Goal: Transaction & Acquisition: Purchase product/service

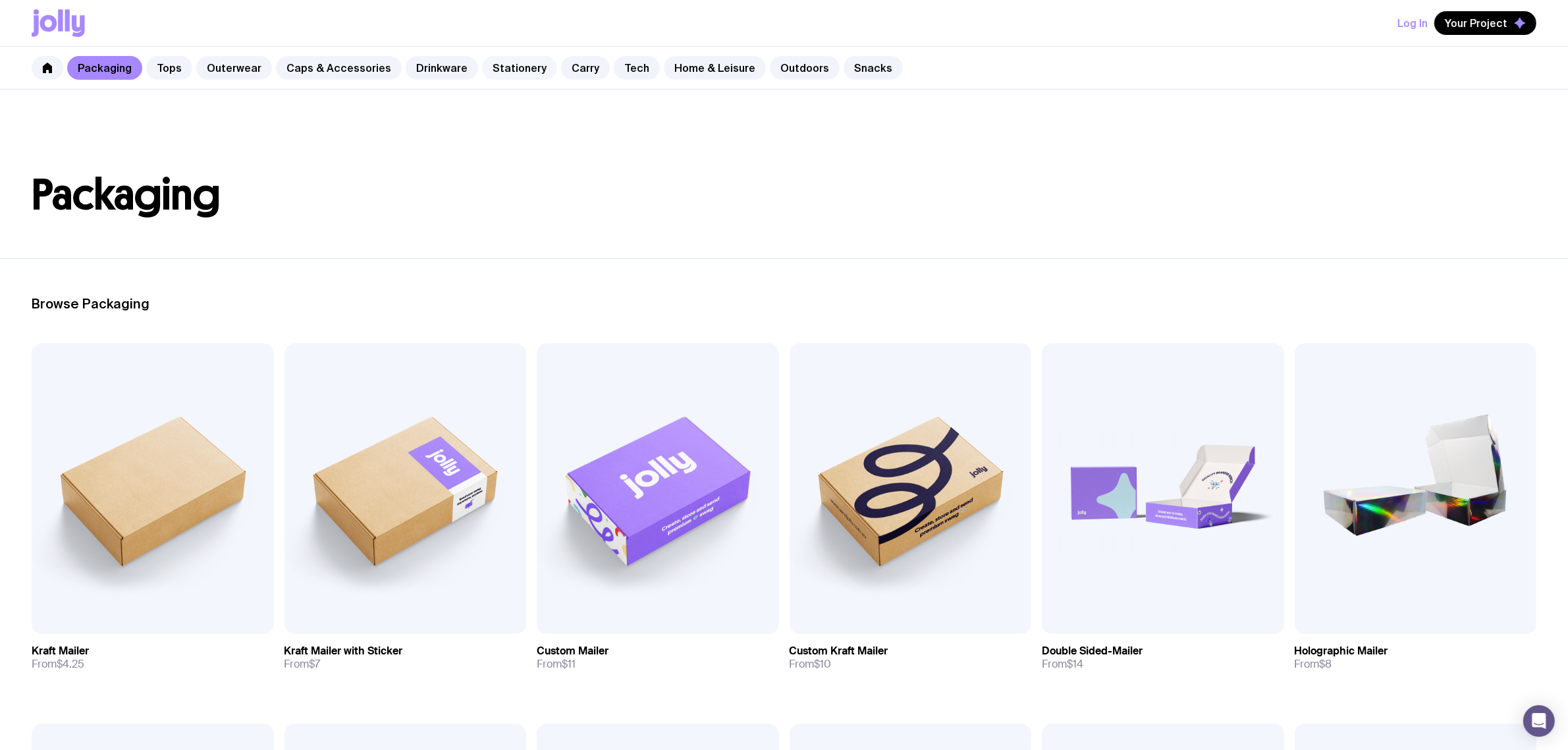
click at [509, 69] on link "Stationery" at bounding box center [519, 68] width 75 height 24
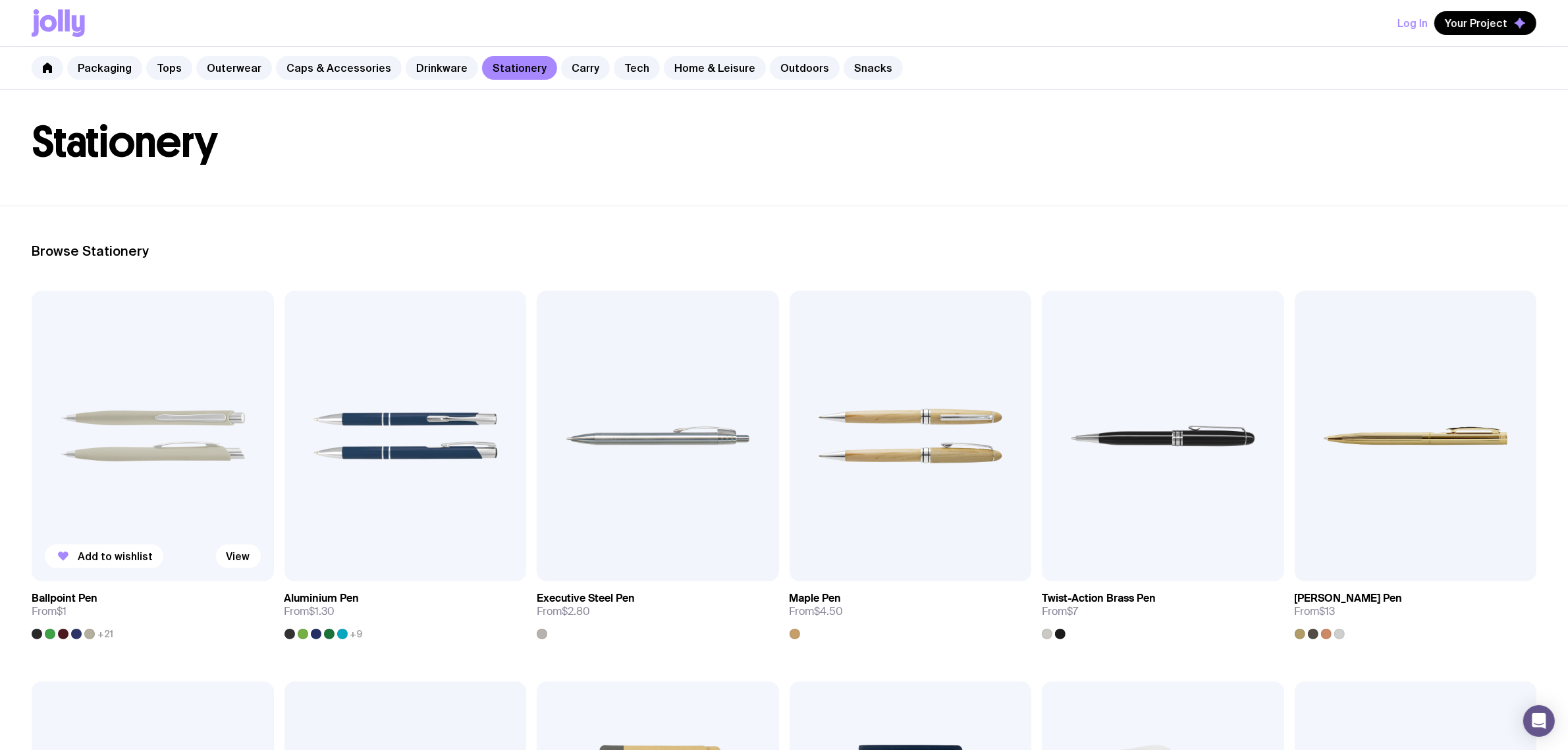
scroll to position [83, 0]
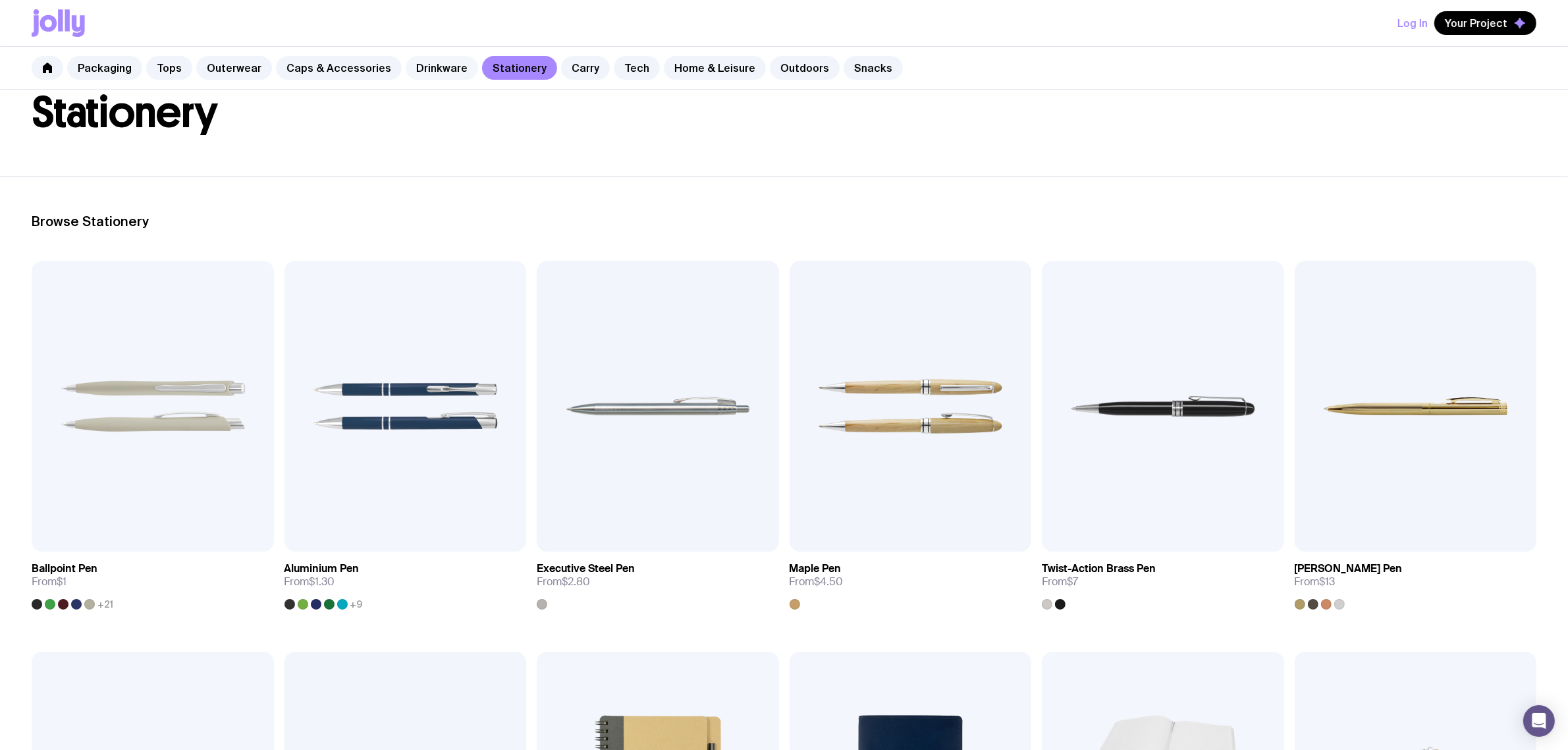
click at [413, 63] on link "Drinkware" at bounding box center [442, 68] width 72 height 24
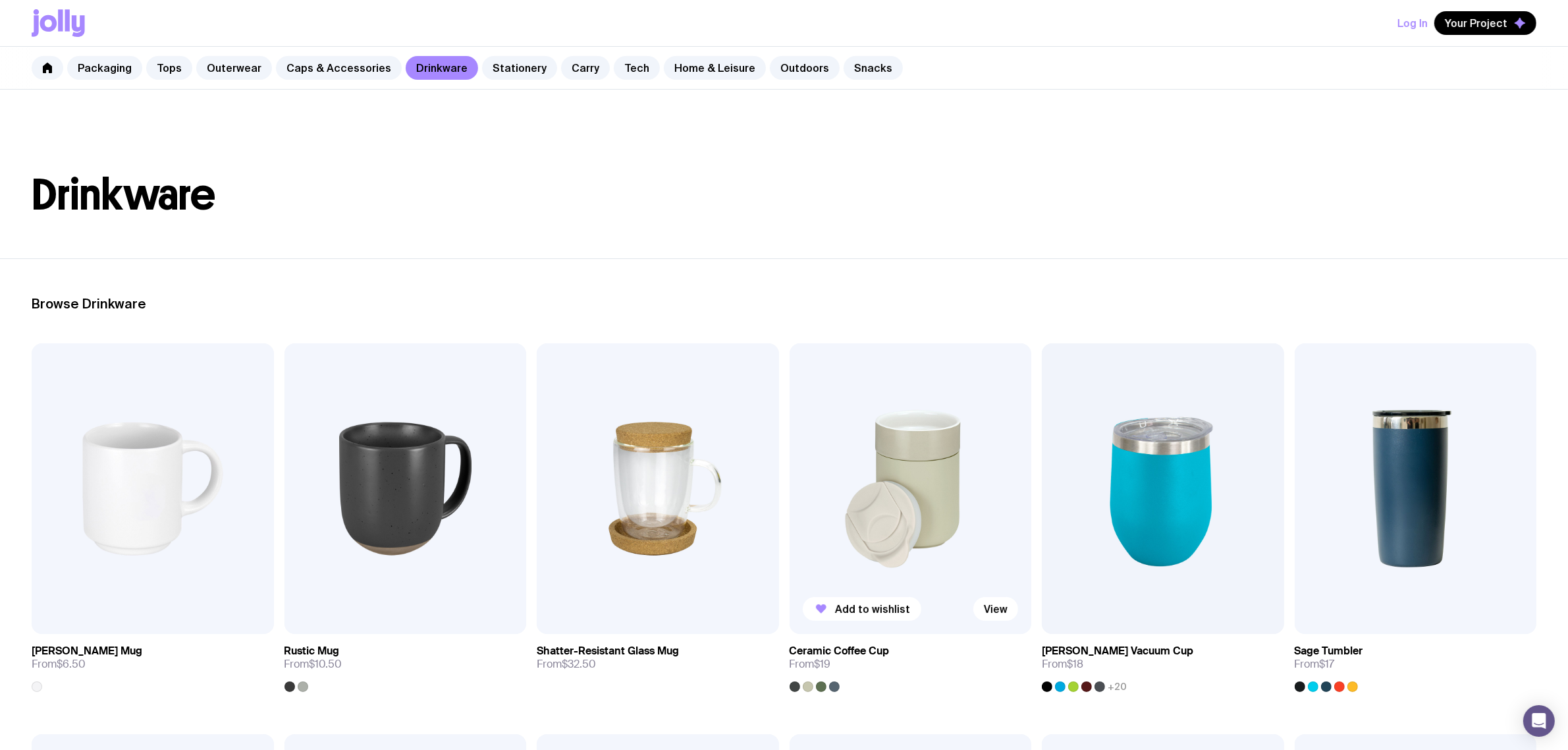
click at [947, 478] on img at bounding box center [911, 488] width 243 height 290
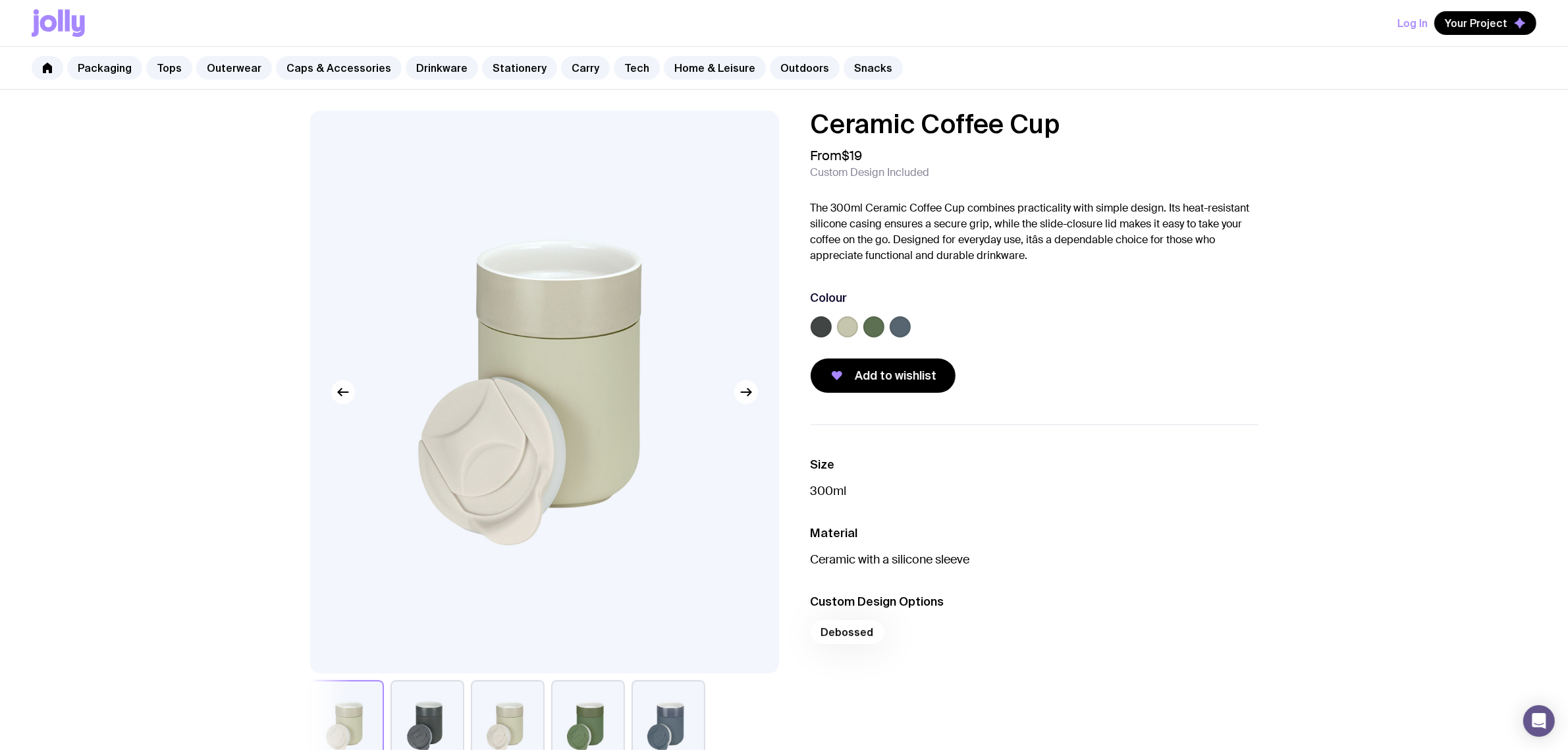
click at [867, 331] on label at bounding box center [874, 327] width 21 height 21
click at [0, 0] on input "radio" at bounding box center [0, 0] width 0 height 0
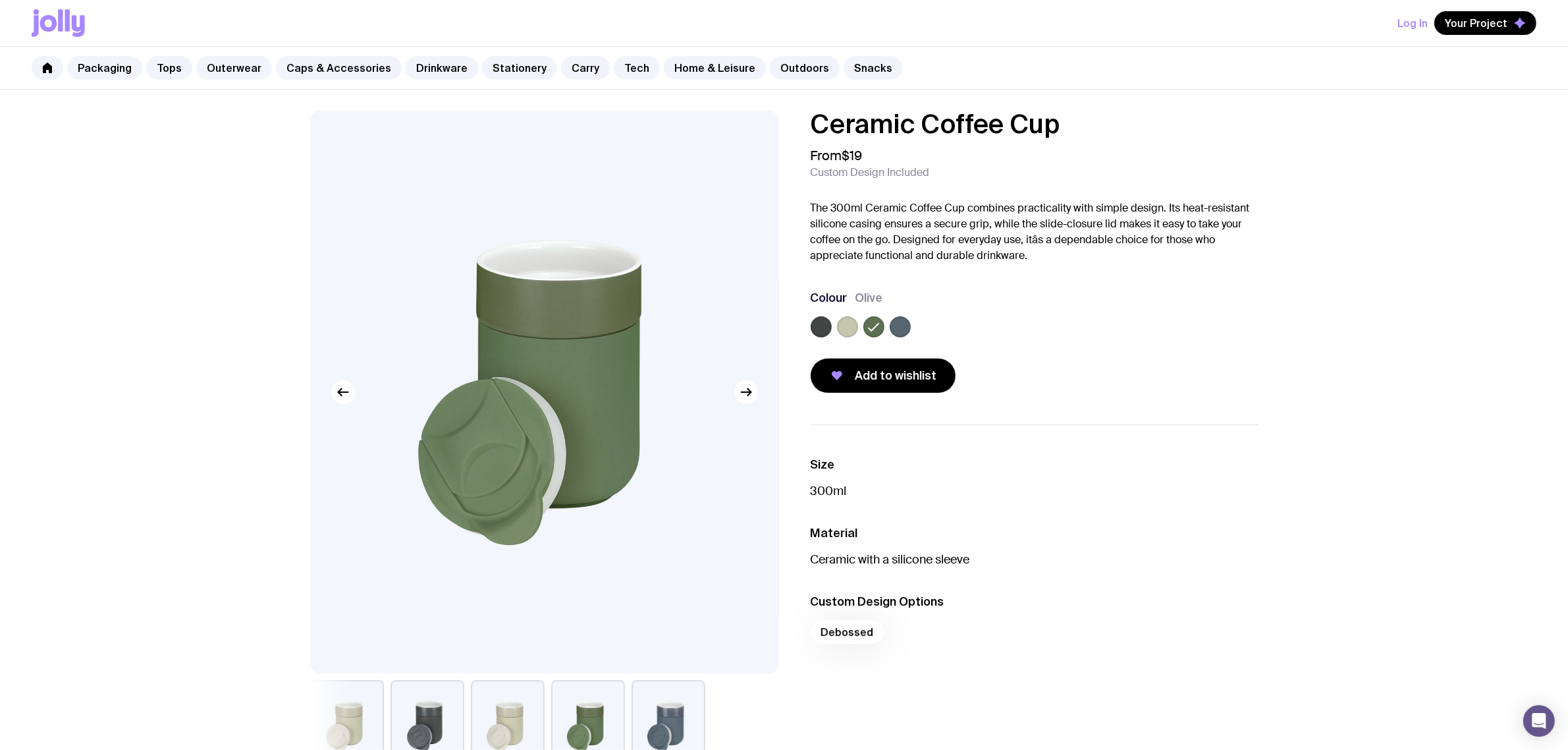
click at [853, 317] on label at bounding box center [847, 327] width 21 height 21
click at [0, 0] on input "radio" at bounding box center [0, 0] width 0 height 0
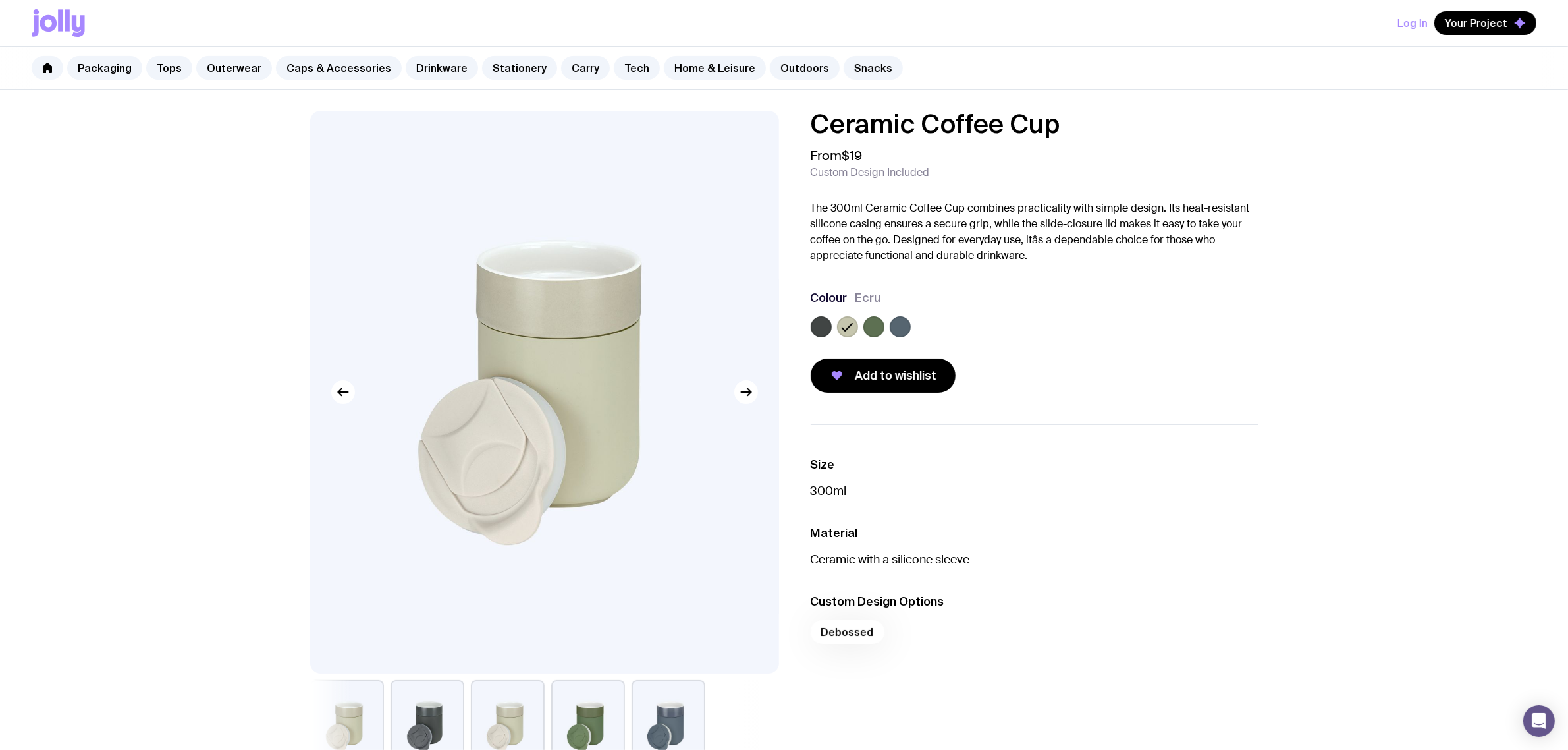
click at [820, 324] on label at bounding box center [821, 327] width 21 height 21
click at [0, 0] on input "radio" at bounding box center [0, 0] width 0 height 0
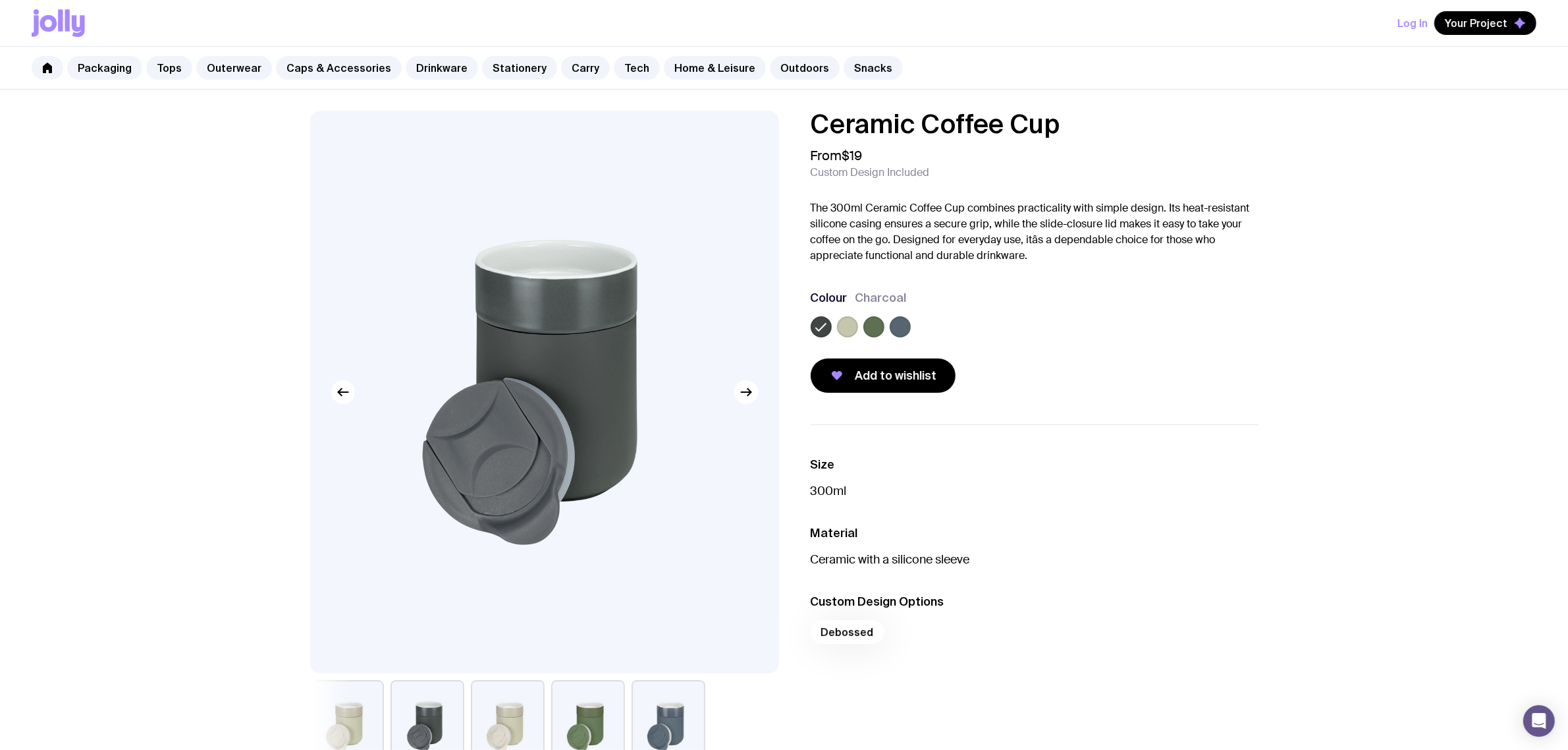
click at [879, 327] on label at bounding box center [874, 327] width 21 height 21
click at [0, 0] on input "radio" at bounding box center [0, 0] width 0 height 0
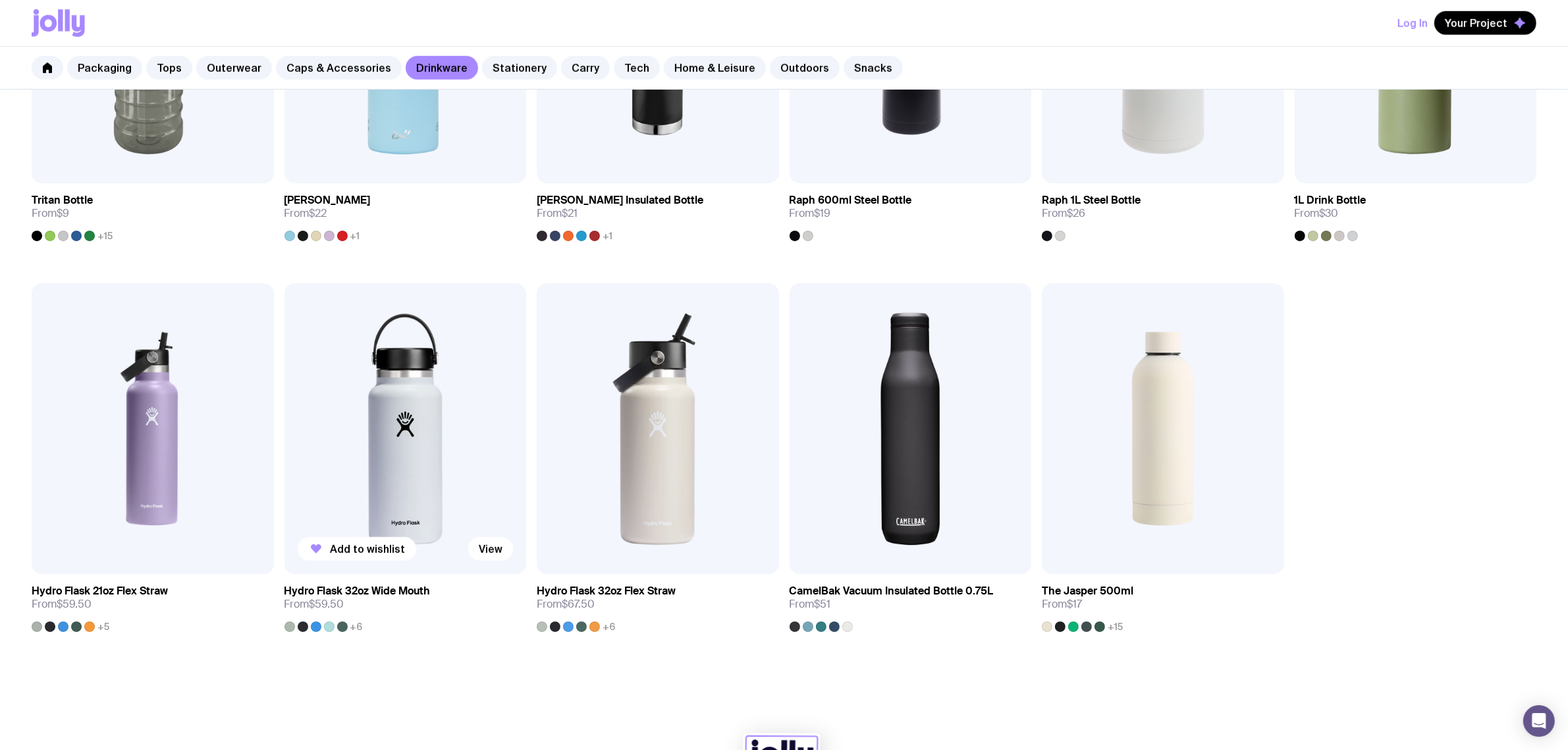
scroll to position [1091, 0]
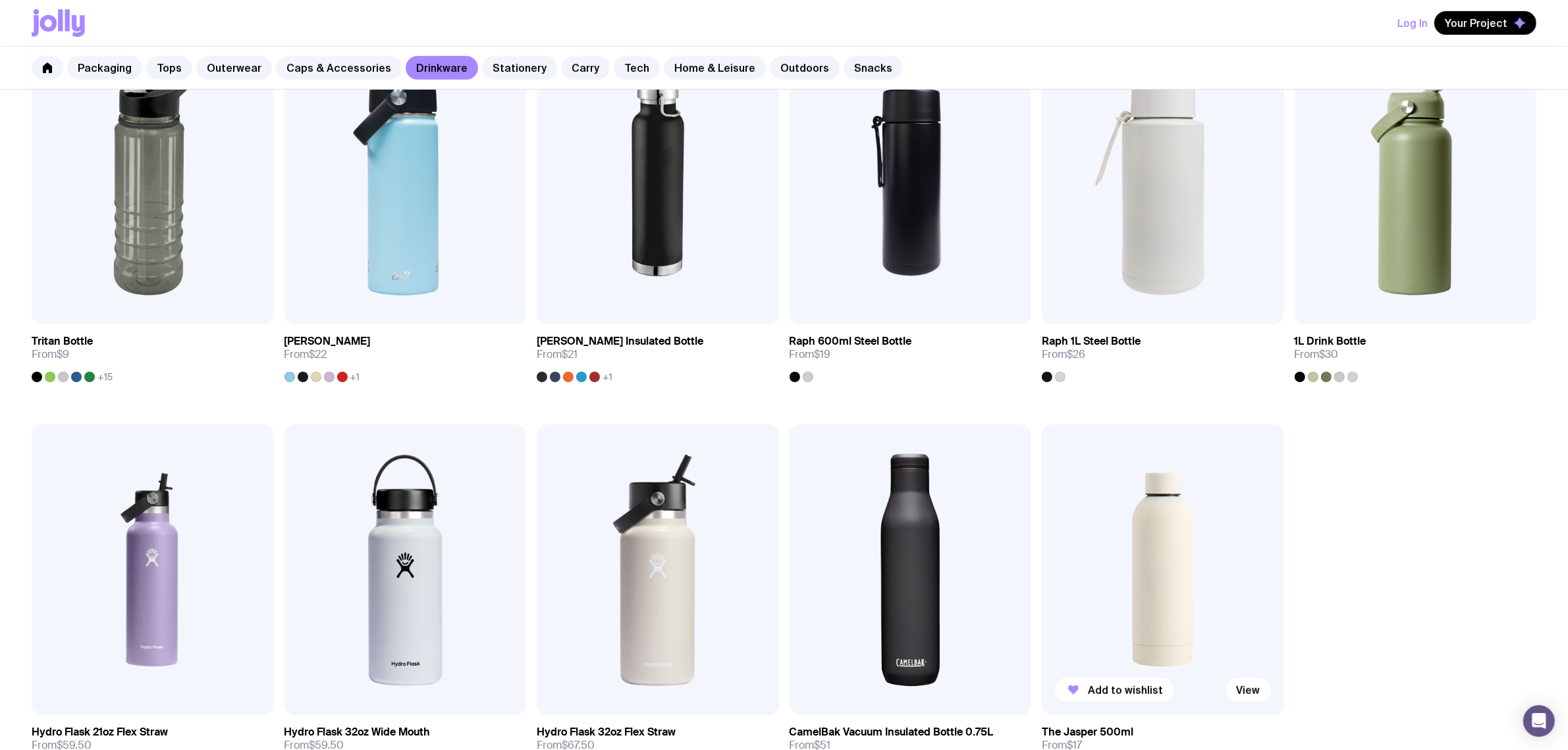
click at [1154, 582] on img at bounding box center [1164, 570] width 243 height 290
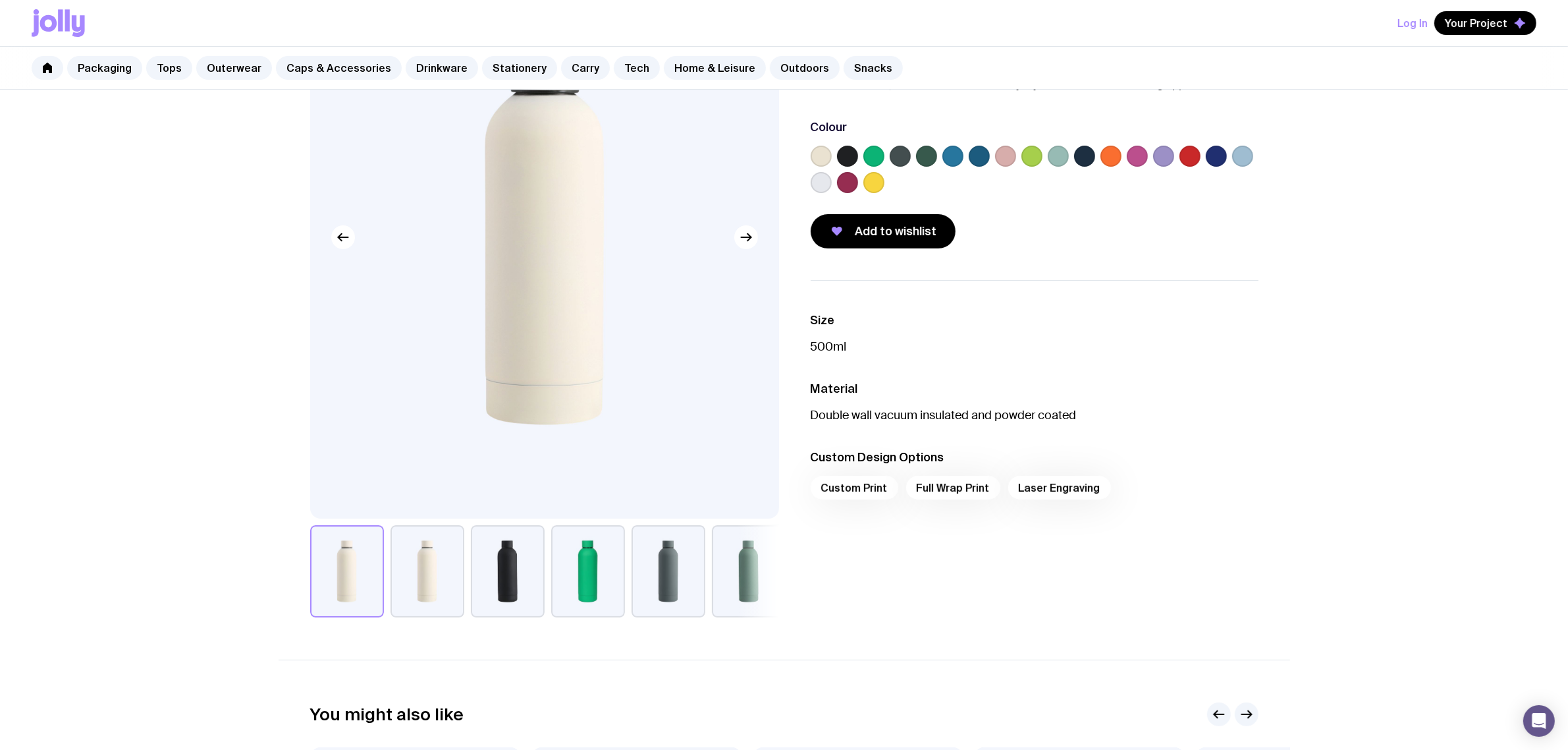
scroll to position [164, 0]
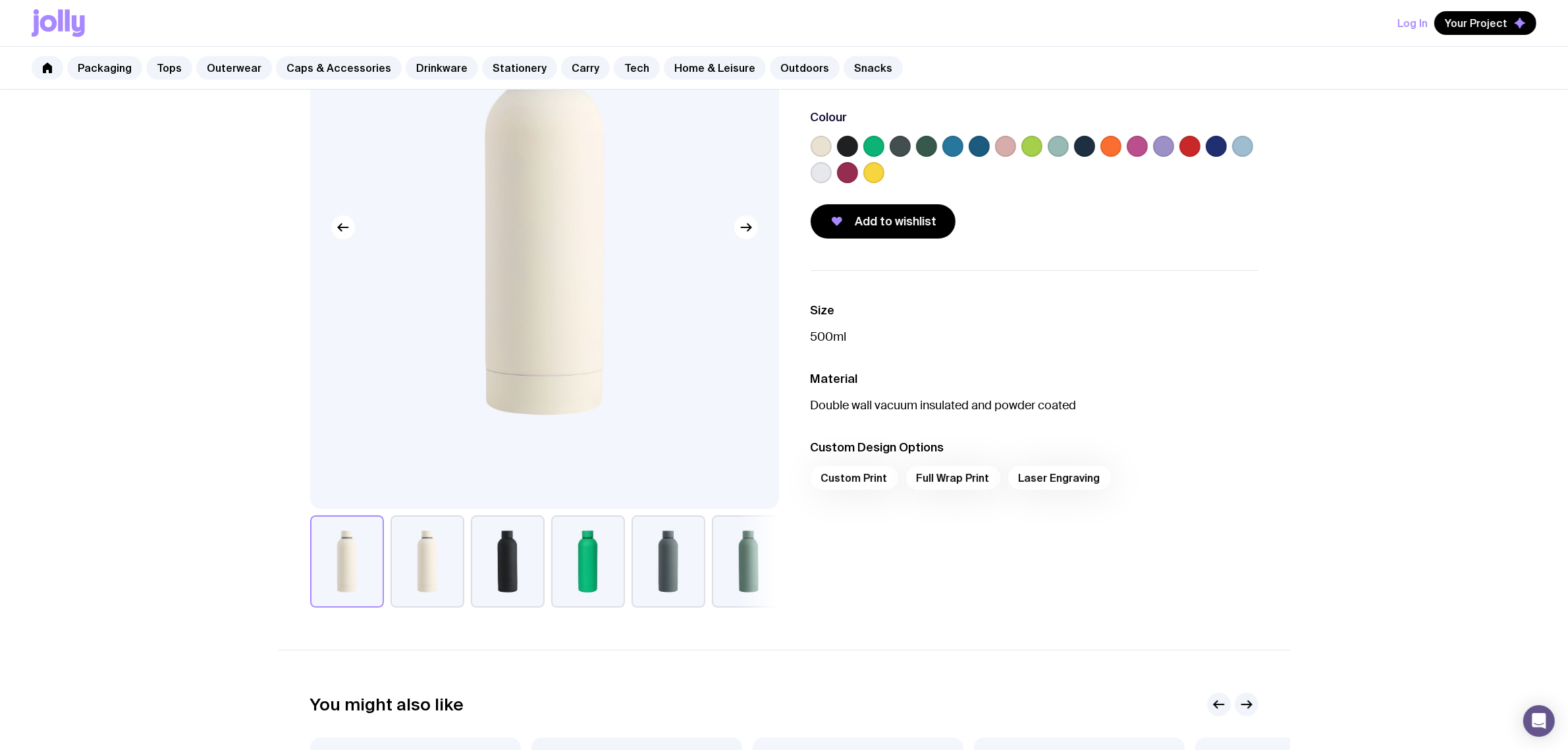
click at [923, 149] on label at bounding box center [926, 146] width 21 height 21
click at [0, 0] on input "radio" at bounding box center [0, 0] width 0 height 0
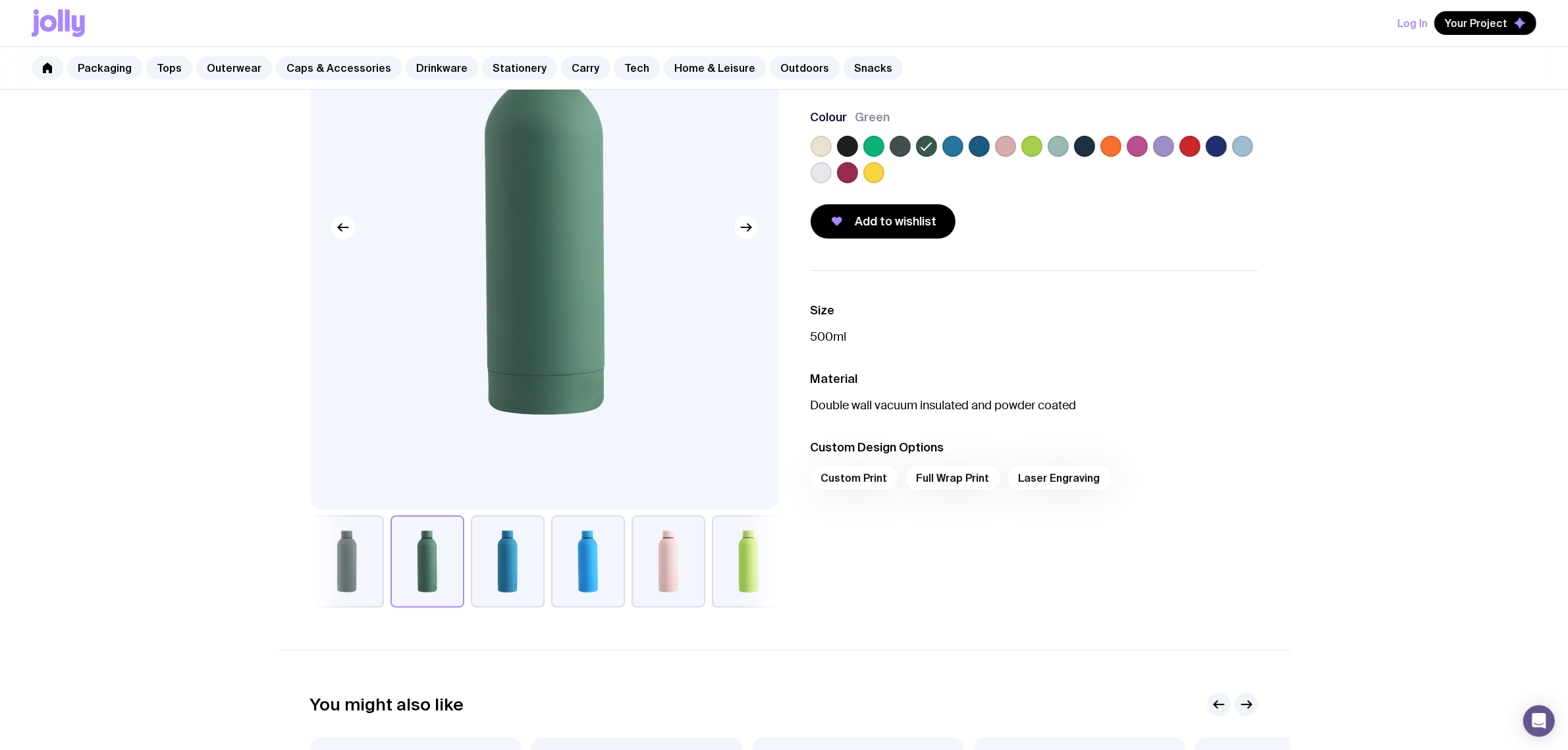
click at [1048, 146] on label at bounding box center [1058, 146] width 21 height 21
click at [0, 0] on input "radio" at bounding box center [0, 0] width 0 height 0
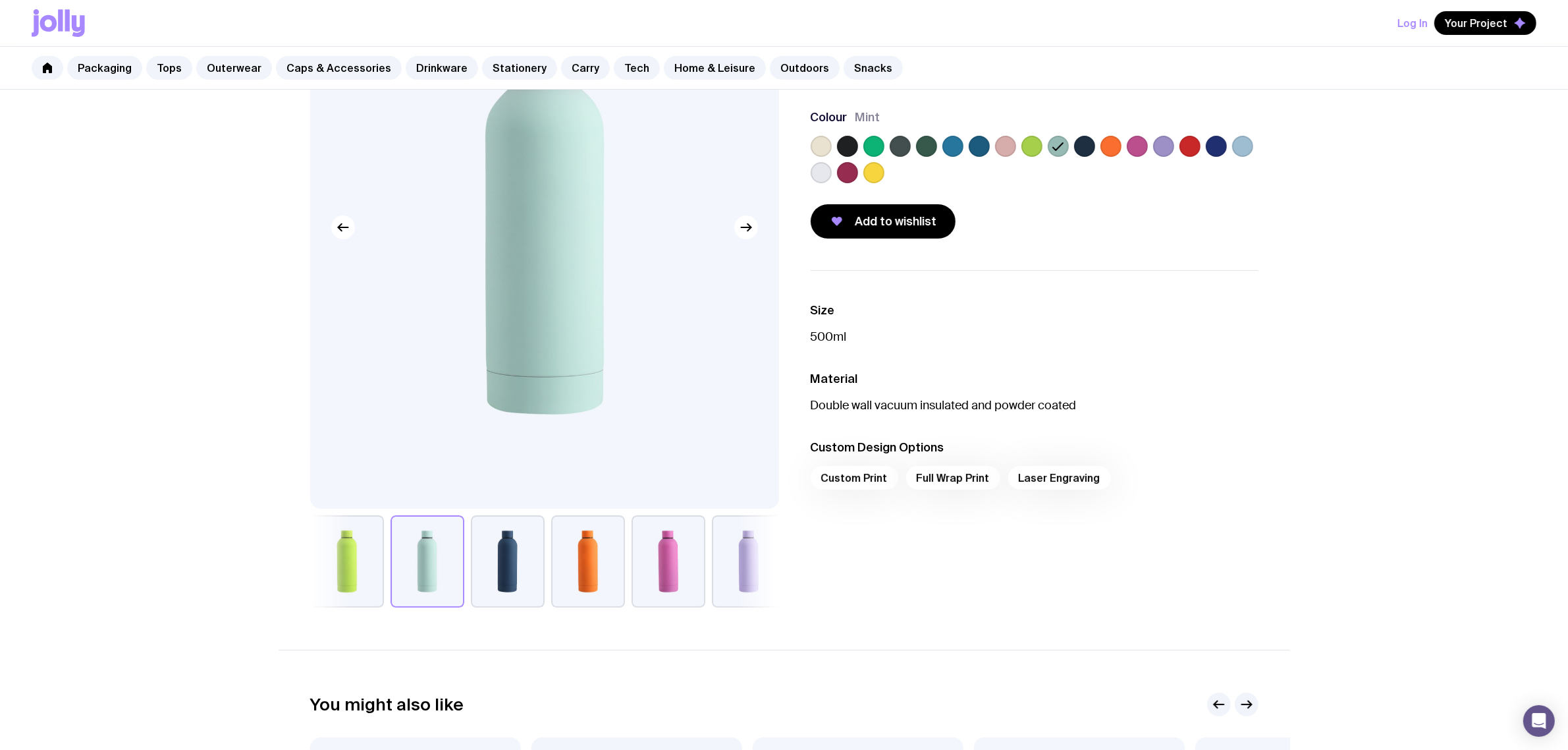
click at [1055, 147] on icon at bounding box center [1058, 146] width 16 height 16
click at [0, 0] on input "radio" at bounding box center [0, 0] width 0 height 0
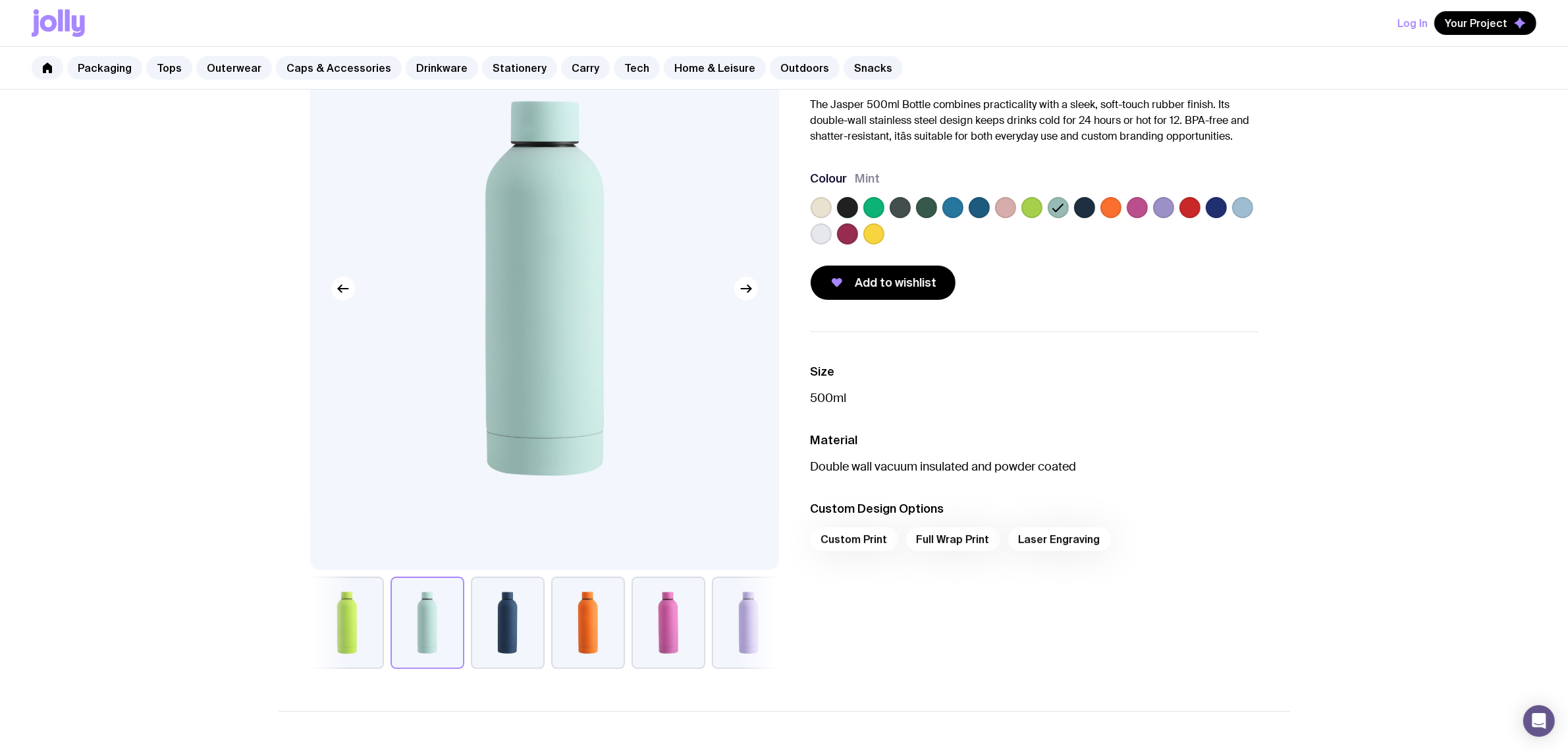
scroll to position [0, 0]
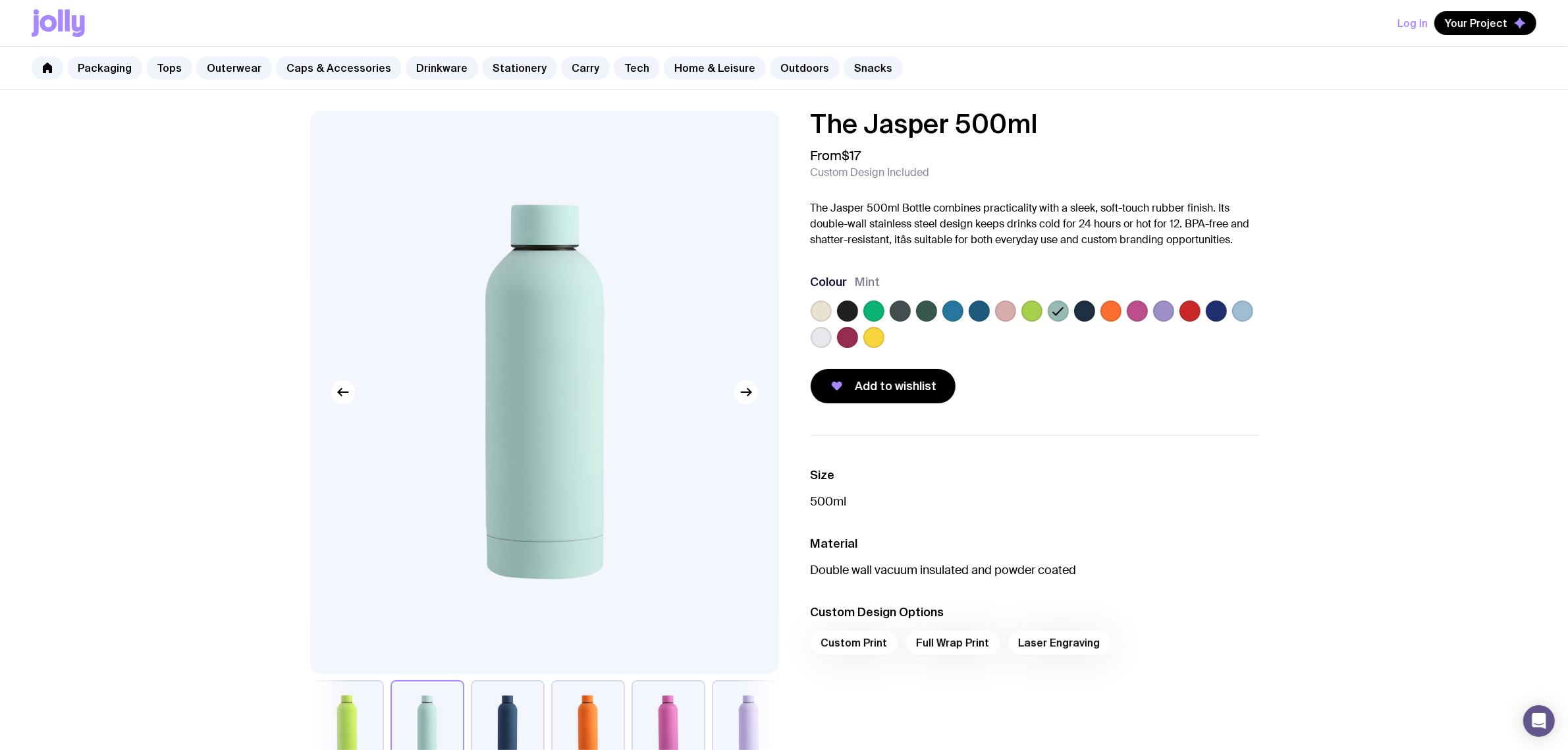
click at [876, 309] on label at bounding box center [874, 311] width 21 height 21
click at [0, 0] on input "radio" at bounding box center [0, 0] width 0 height 0
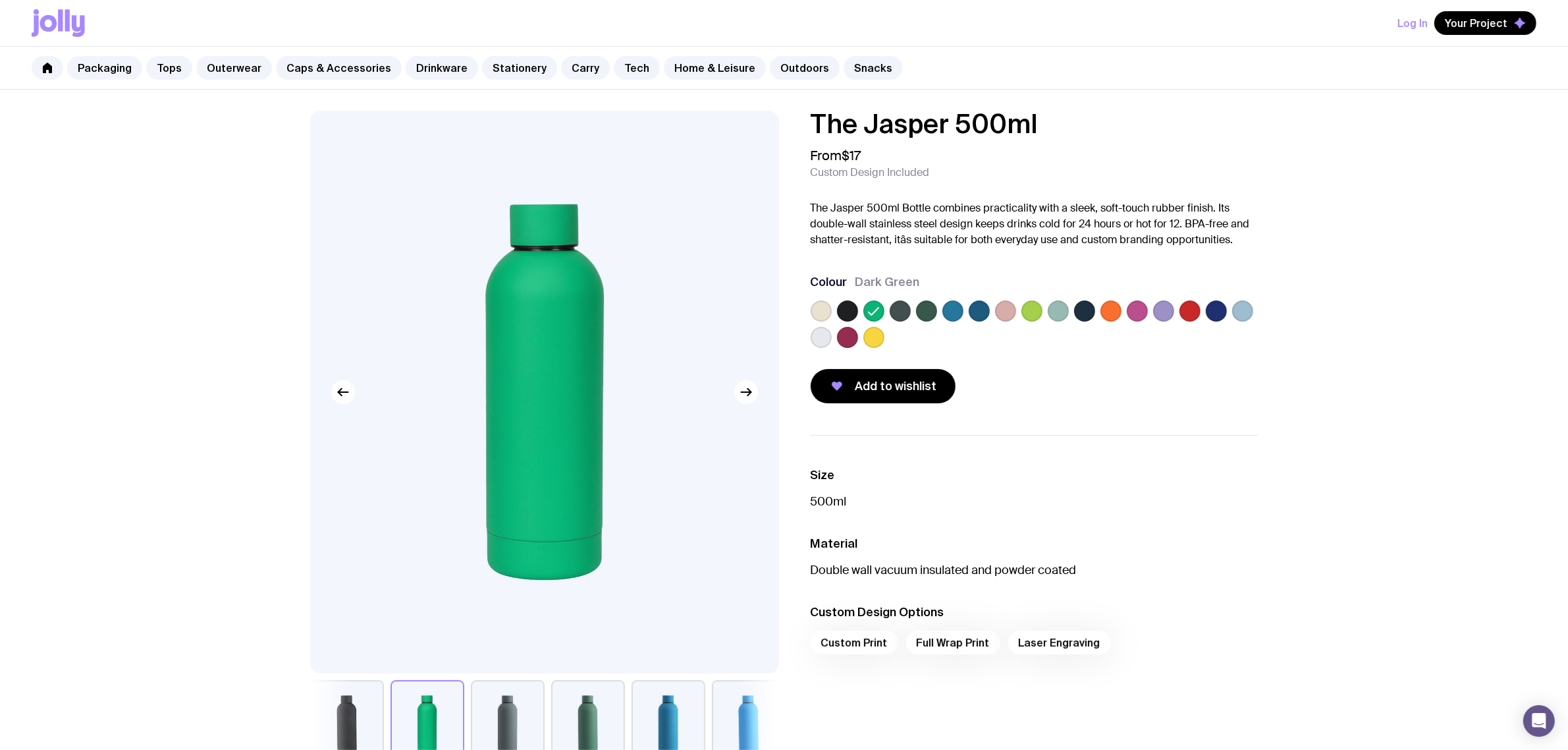
click at [1069, 309] on div at bounding box center [1034, 327] width 448 height 53
click at [1066, 311] on label at bounding box center [1058, 311] width 21 height 21
click at [0, 0] on input "radio" at bounding box center [0, 0] width 0 height 0
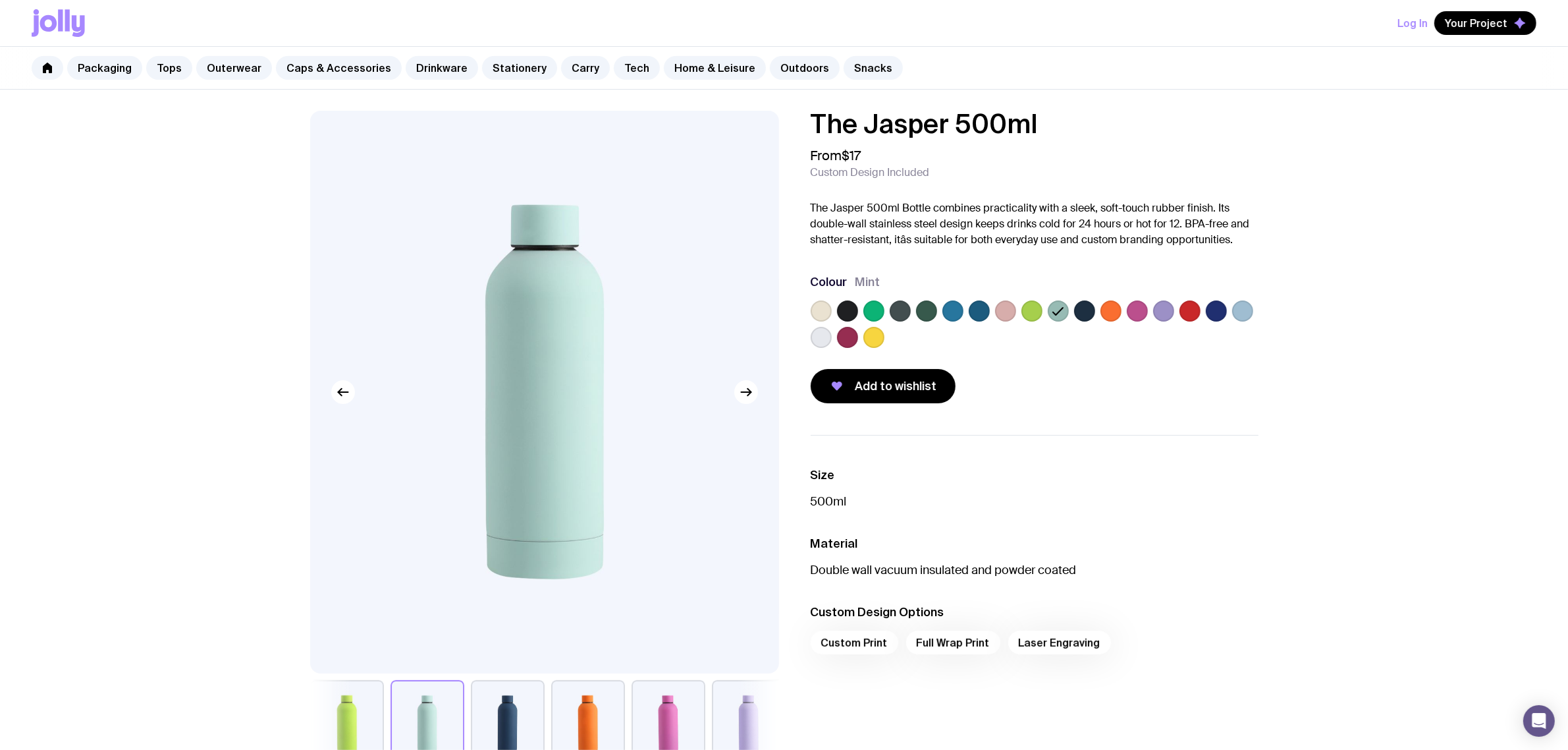
click at [1059, 311] on icon at bounding box center [1058, 311] width 16 height 16
click at [0, 0] on input "radio" at bounding box center [0, 0] width 0 height 0
click at [1035, 311] on label at bounding box center [1032, 311] width 21 height 21
click at [0, 0] on input "radio" at bounding box center [0, 0] width 0 height 0
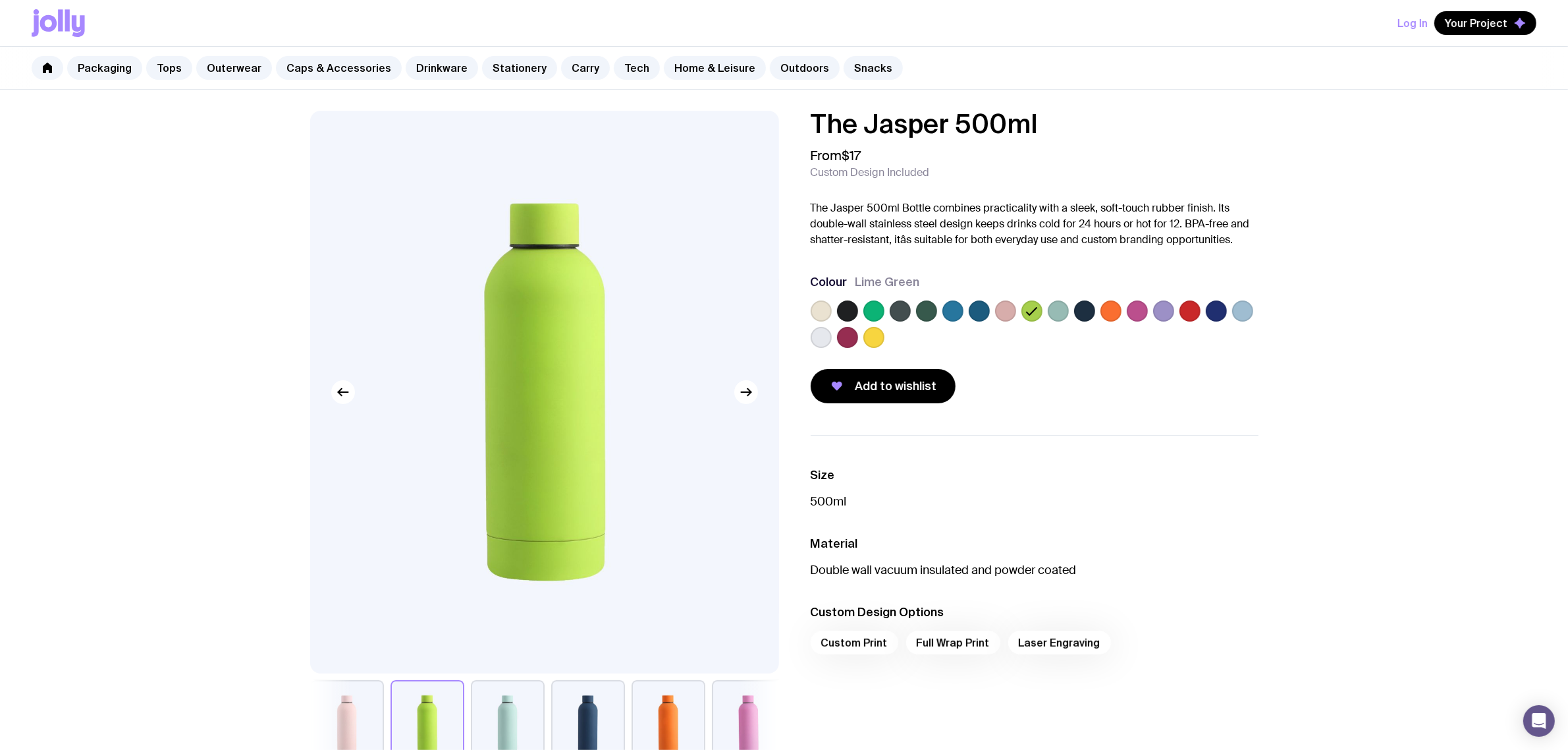
click at [1008, 317] on label at bounding box center [1005, 311] width 21 height 21
click at [0, 0] on input "radio" at bounding box center [0, 0] width 0 height 0
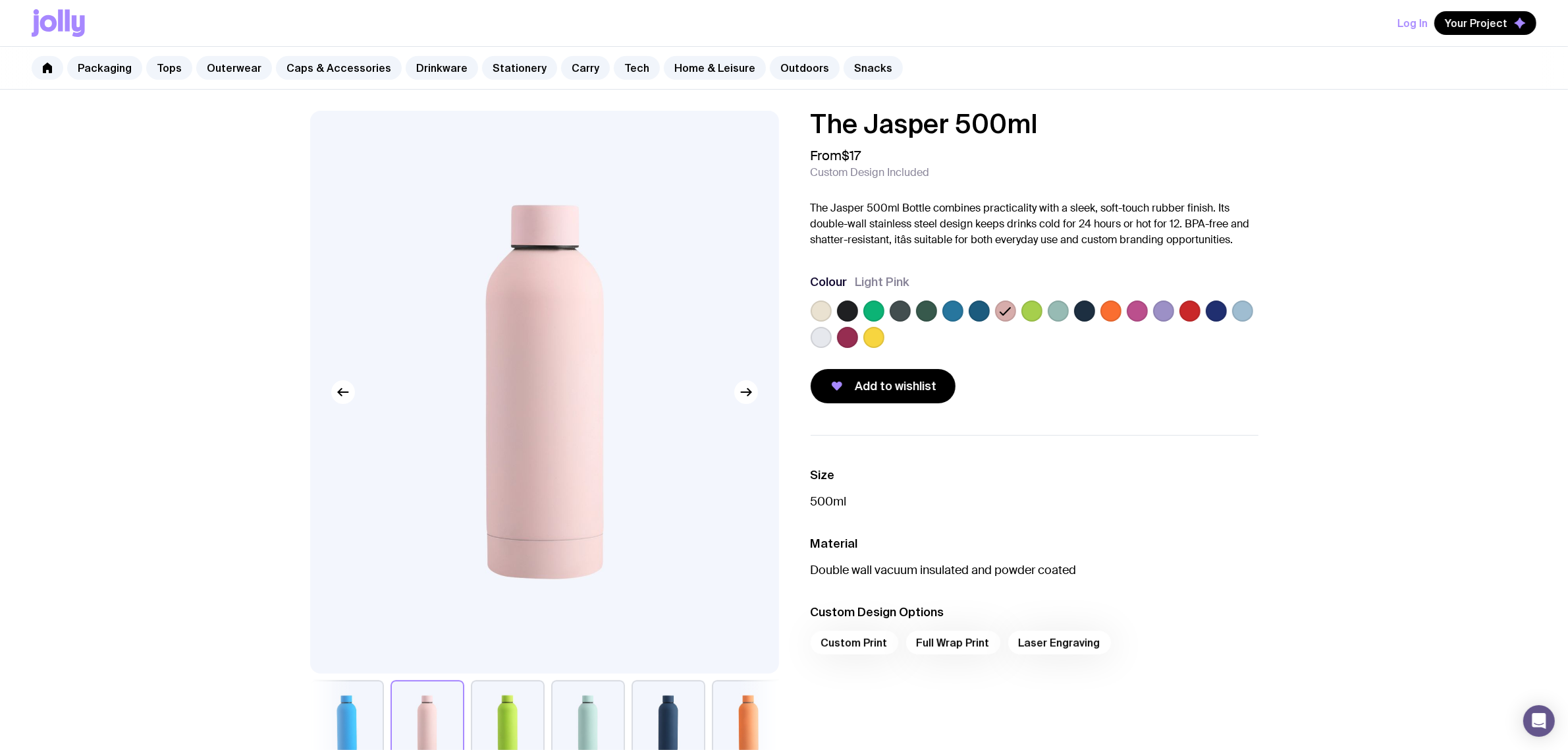
click at [916, 310] on label at bounding box center [926, 311] width 21 height 21
click at [0, 0] on input "radio" at bounding box center [0, 0] width 0 height 0
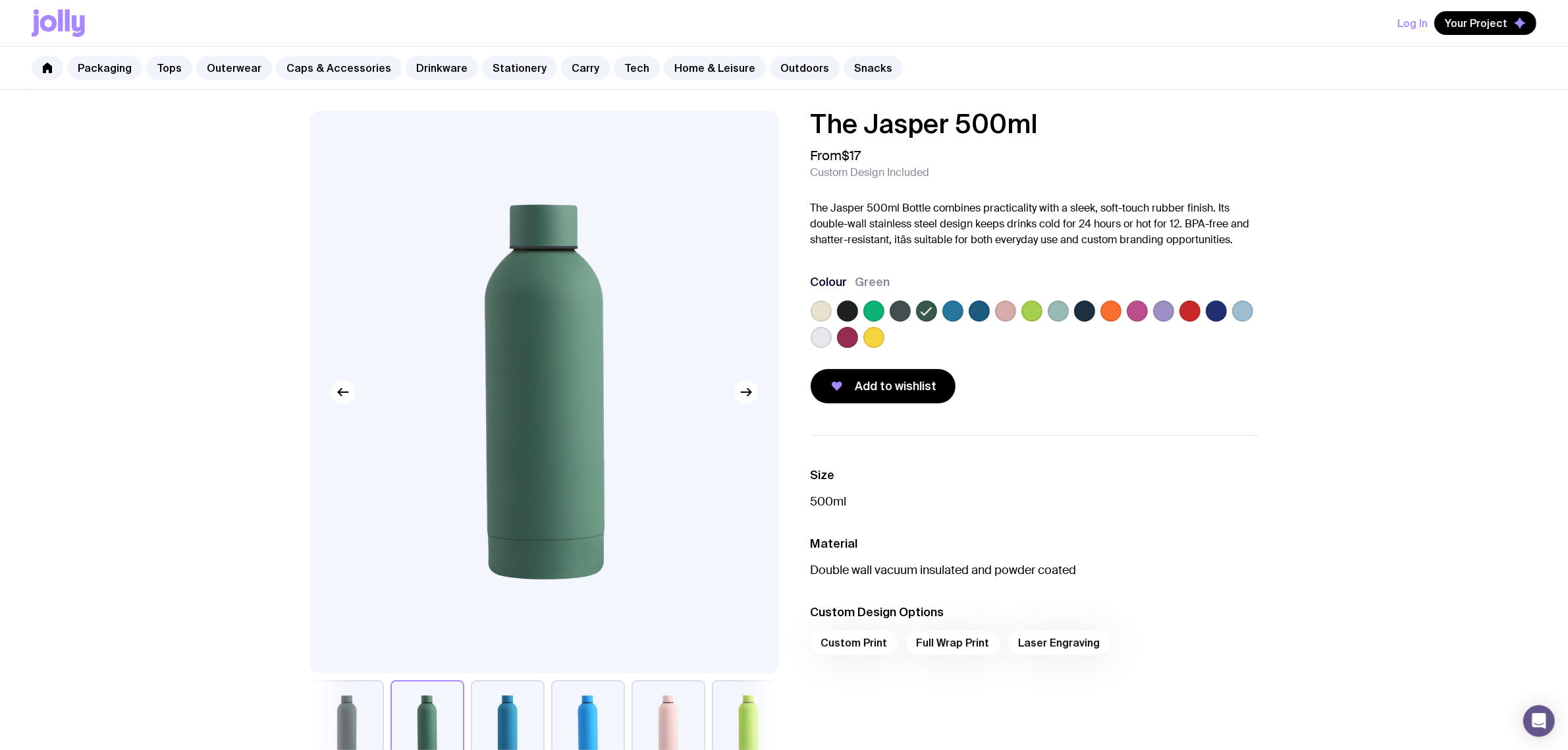
click at [865, 309] on label at bounding box center [874, 311] width 21 height 21
click at [0, 0] on input "radio" at bounding box center [0, 0] width 0 height 0
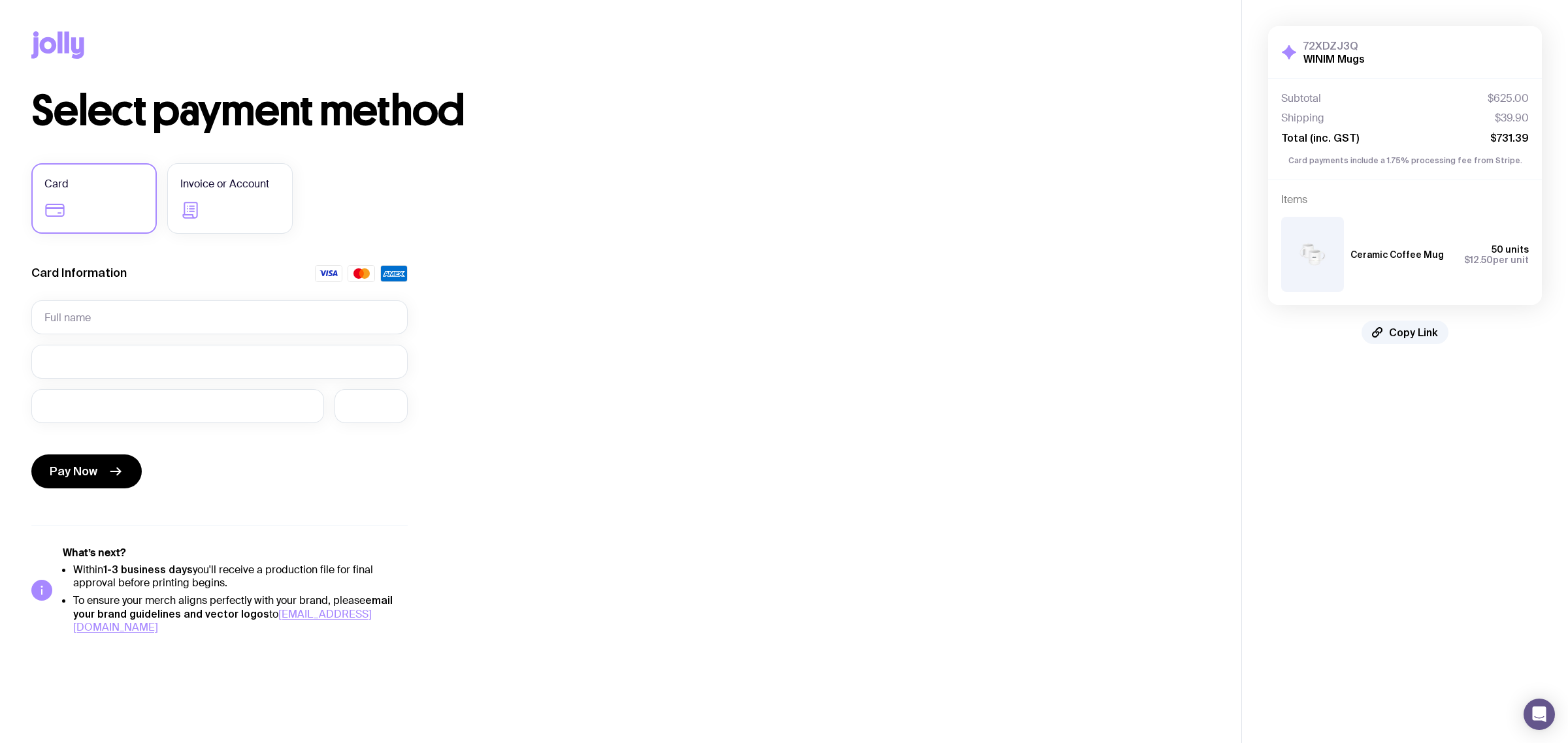
click at [1387, 269] on div "Ceramic Coffee Mug 50 units $12.50 per unit" at bounding box center [1405, 254] width 248 height 75
click at [1369, 247] on div "Ceramic Coffee Mug 50 units $12.50 per unit" at bounding box center [1439, 254] width 179 height 21
click at [1316, 257] on img at bounding box center [1313, 254] width 63 height 75
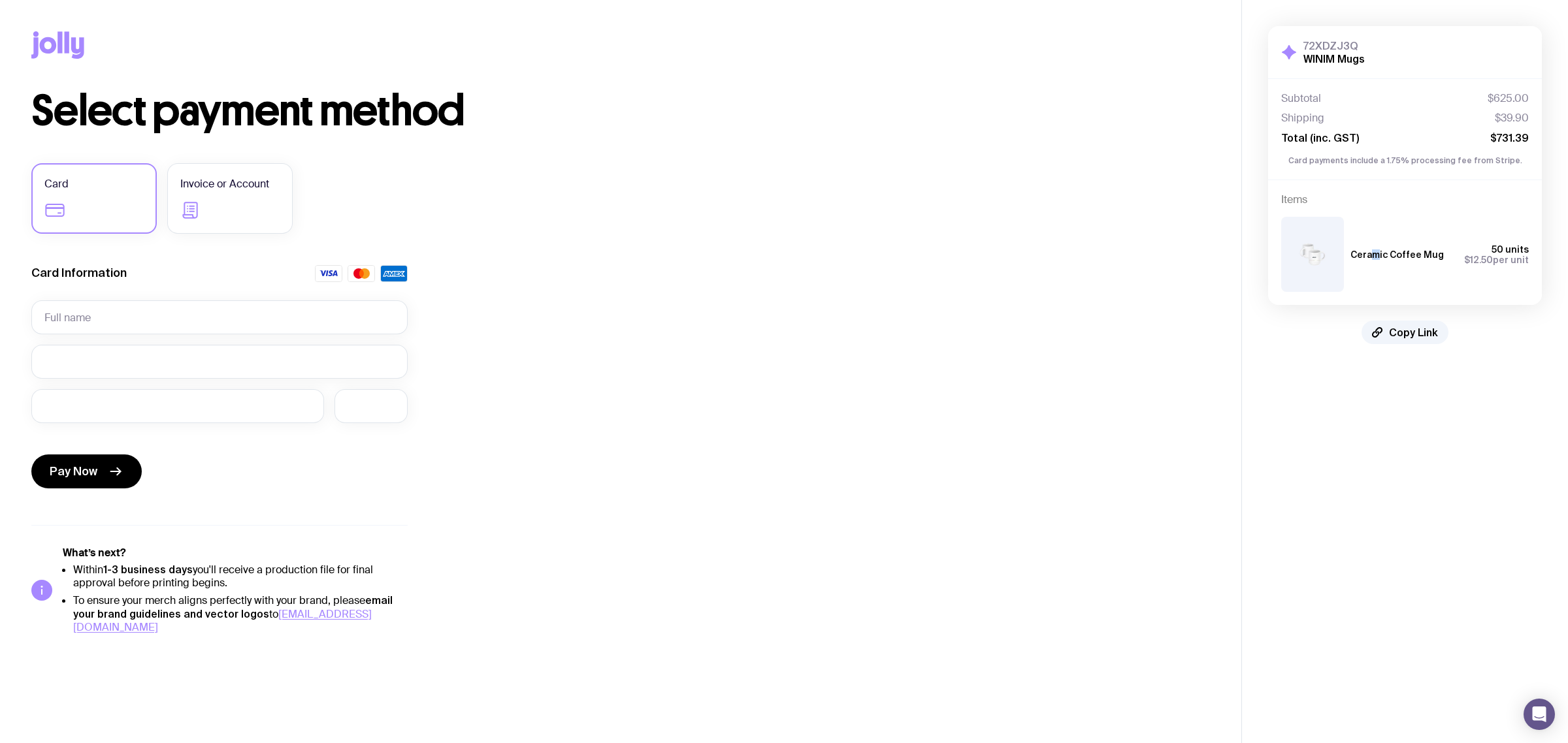
drag, startPoint x: 1316, startPoint y: 257, endPoint x: 1432, endPoint y: 287, distance: 119.8
click at [1432, 287] on div "Ceramic Coffee Mug 50 units $12.50 per unit" at bounding box center [1405, 254] width 248 height 75
drag, startPoint x: 1432, startPoint y: 287, endPoint x: 1461, endPoint y: 262, distance: 38.3
click at [1432, 286] on div "Ceramic Coffee Mug 50 units $12.50 per unit" at bounding box center [1405, 254] width 248 height 75
click at [1474, 253] on div "50 units $12.50 per unit" at bounding box center [1490, 254] width 74 height 21
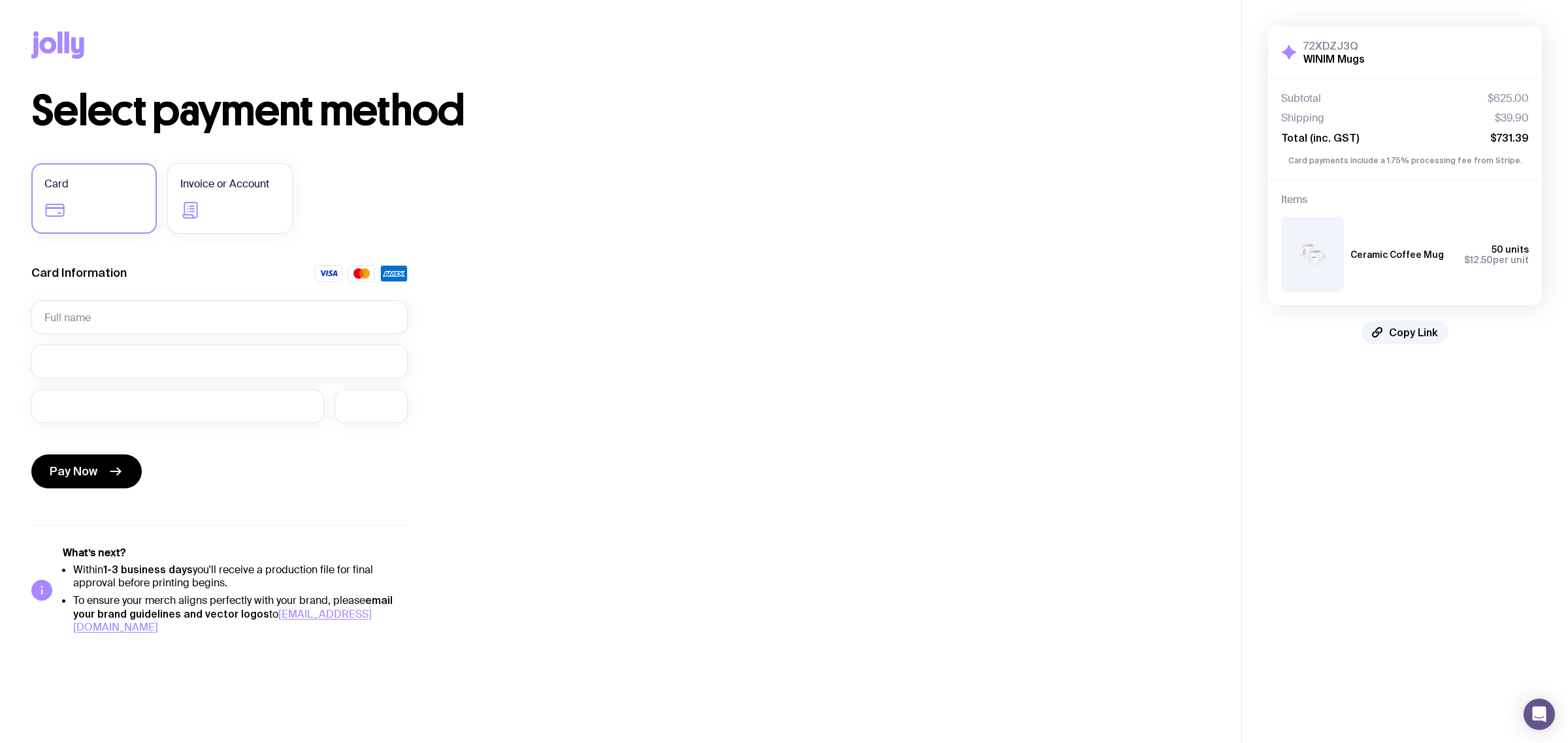
click at [1462, 248] on div "50 units $12.50 per unit" at bounding box center [1490, 254] width 74 height 21
click at [1458, 248] on div "50 units $12.50 per unit" at bounding box center [1490, 254] width 74 height 21
click at [1456, 260] on div "50 units $12.50 per unit" at bounding box center [1490, 254] width 74 height 21
click at [1449, 303] on div "Items Ceramic Coffee Mug 50 units $12.50 per unit" at bounding box center [1405, 242] width 274 height 125
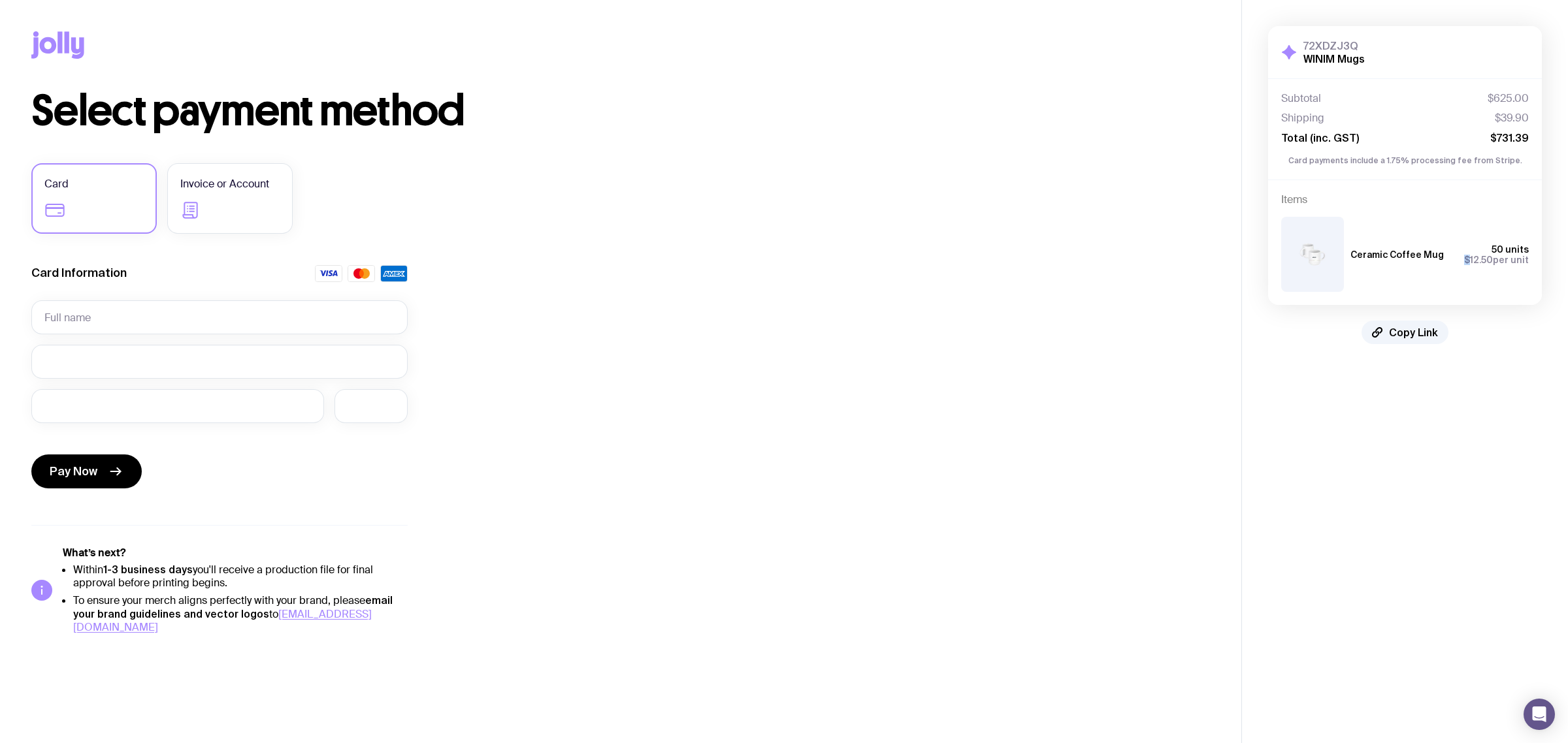
click at [1449, 303] on div "Items Ceramic Coffee Mug 50 units $12.50 per unit" at bounding box center [1405, 242] width 274 height 125
click at [1448, 301] on div "Items Ceramic Coffee Mug 50 units $12.50 per unit" at bounding box center [1405, 242] width 274 height 125
click at [1442, 290] on div "Ceramic Coffee Mug 50 units $12.50 per unit" at bounding box center [1405, 254] width 248 height 75
click at [682, 288] on div "Select payment method Card Invoice or Account Card Information Pay Now What’s n…" at bounding box center [621, 361] width 1178 height 544
click at [921, 34] on div "Copy Link" at bounding box center [621, 44] width 1178 height 90
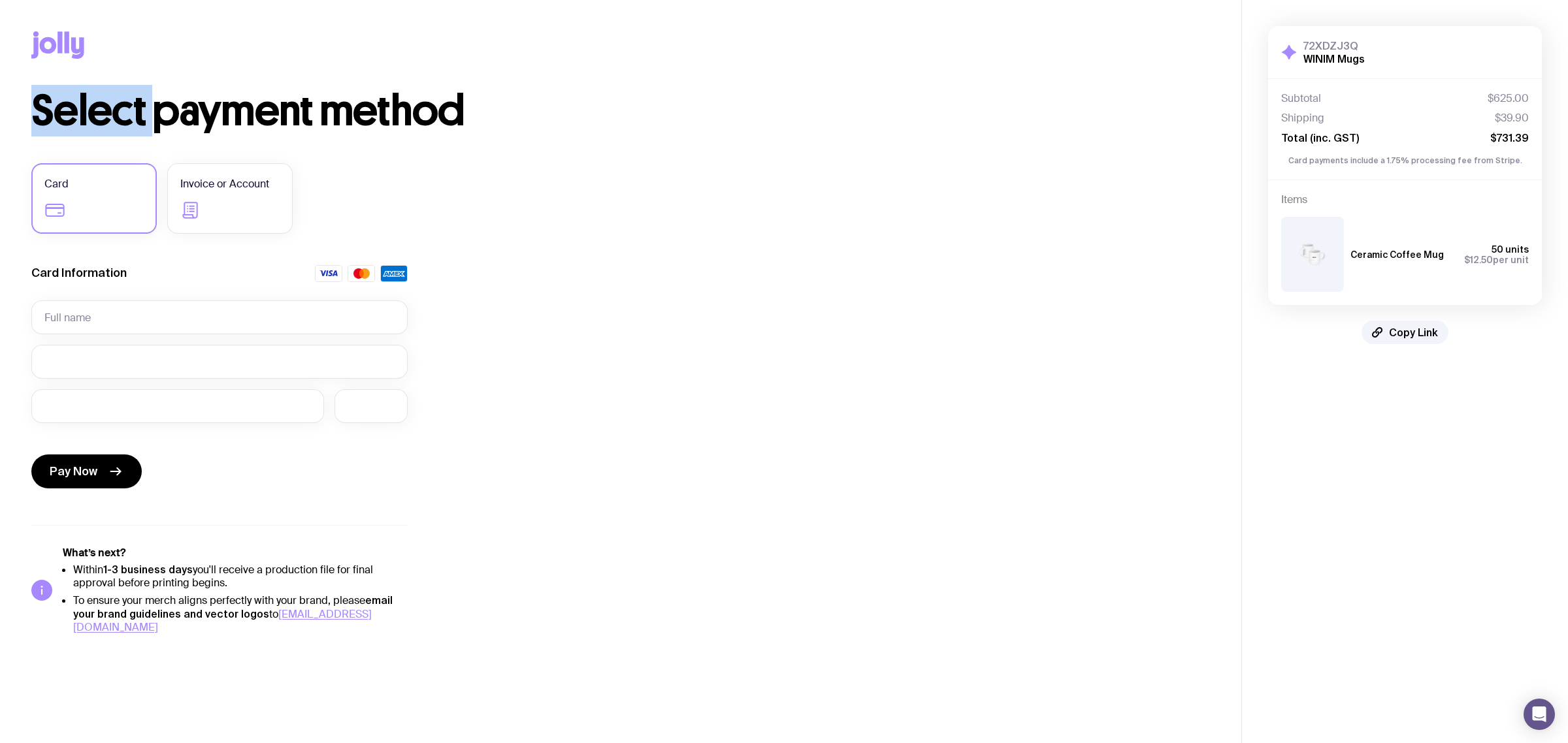
click at [921, 34] on div "Copy Link" at bounding box center [621, 44] width 1178 height 90
drag, startPoint x: 885, startPoint y: 35, endPoint x: 898, endPoint y: 43, distance: 15.3
click at [885, 36] on div "Copy Link" at bounding box center [621, 44] width 1178 height 90
click at [838, 76] on div "Copy Link" at bounding box center [621, 44] width 1178 height 90
click at [844, 87] on div "Copy Link" at bounding box center [621, 44] width 1178 height 90
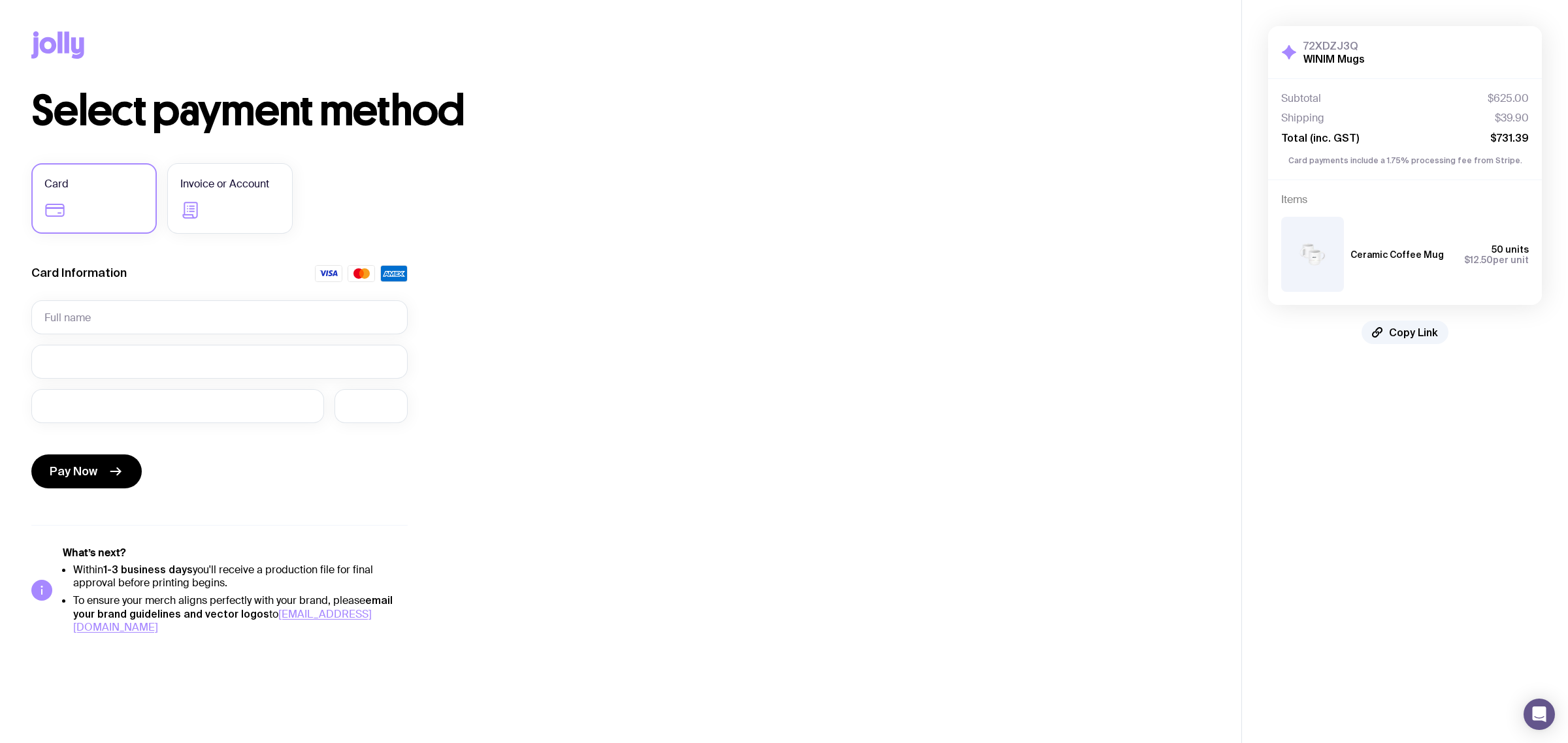
click at [778, 174] on div "Select payment method Card Invoice or Account Card Information Pay Now What’s n…" at bounding box center [621, 361] width 1178 height 544
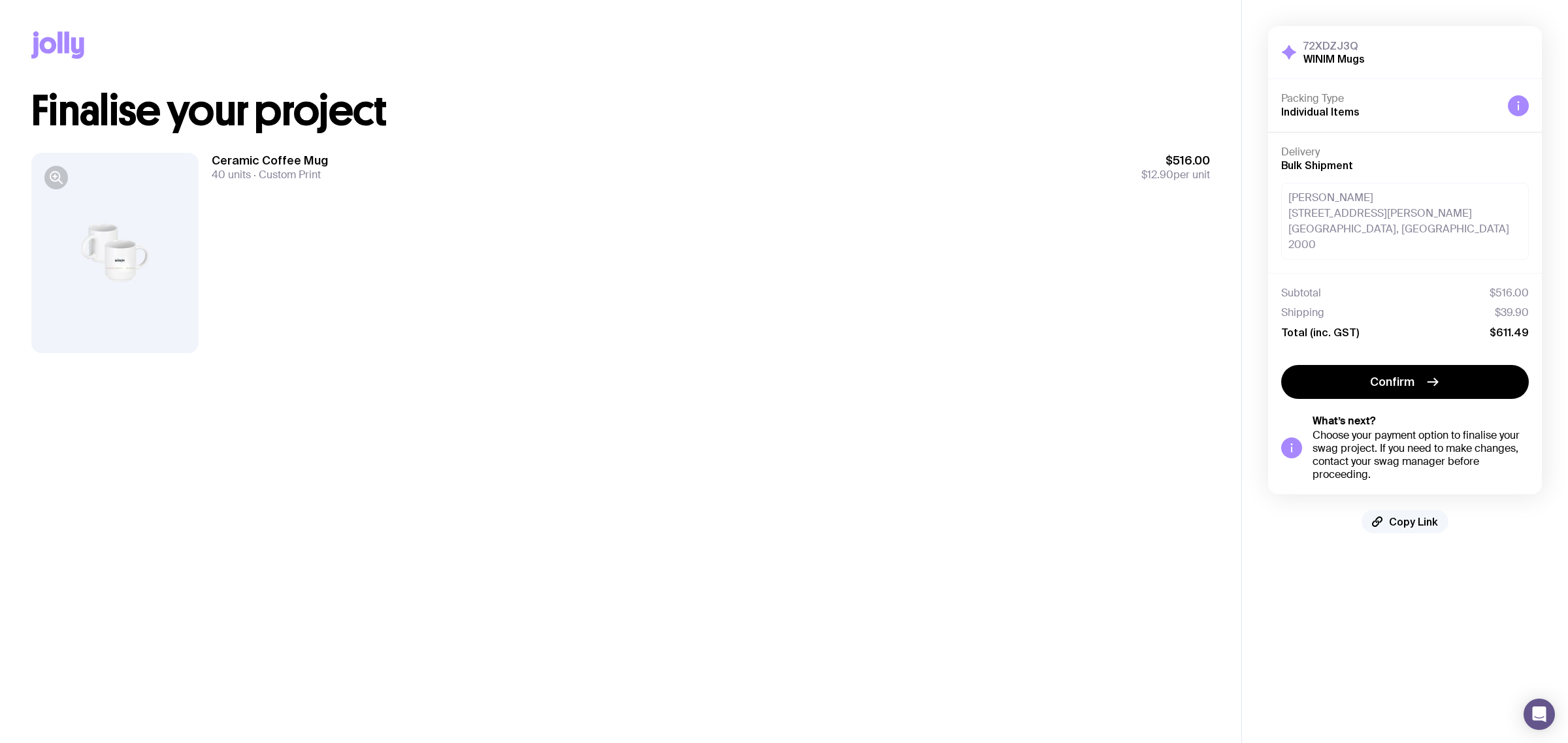
click at [1411, 515] on span "Copy Link" at bounding box center [1413, 521] width 49 height 13
click at [1075, 448] on main "Copy Link Finalise your project Ceramic Coffee Mug 40 units Custom Print $516.0…" at bounding box center [621, 371] width 1241 height 743
click at [1069, 449] on main "Copy Link Finalise your project Ceramic Coffee Mug 40 units Custom Print $516.0…" at bounding box center [621, 371] width 1241 height 743
